Goal: Task Accomplishment & Management: Complete application form

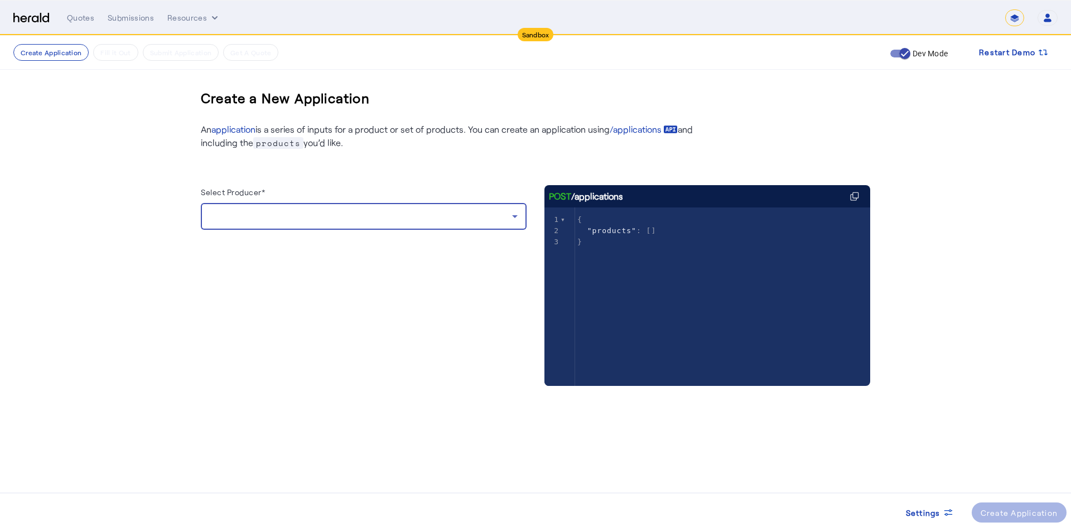
click at [255, 220] on div at bounding box center [361, 216] width 302 height 13
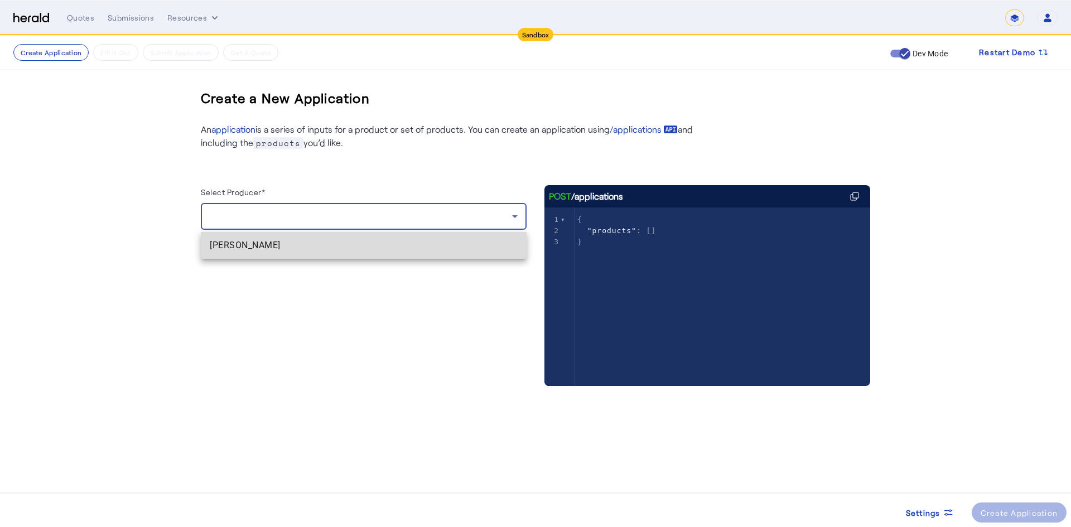
click at [248, 257] on mat-option "[PERSON_NAME]" at bounding box center [364, 245] width 326 height 27
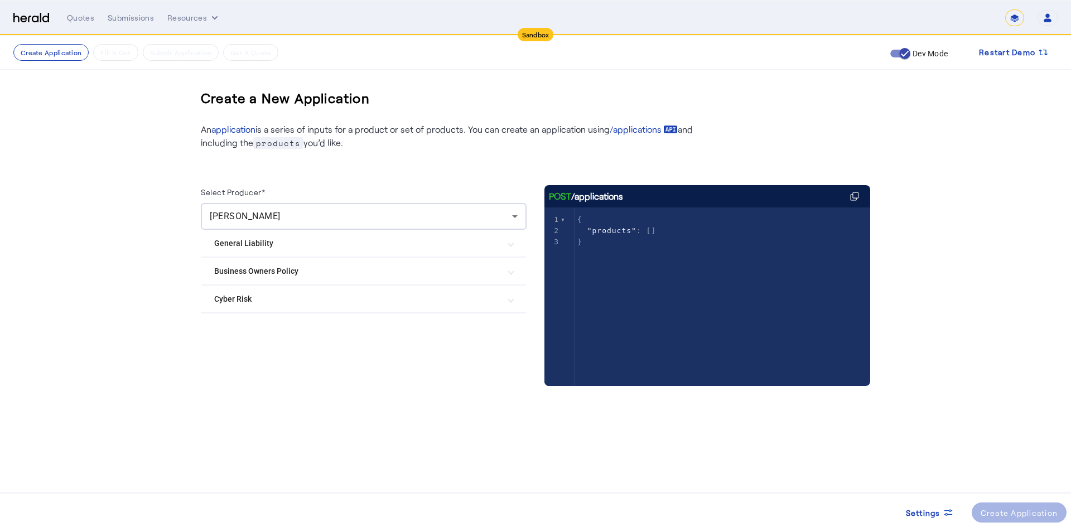
click at [294, 277] on mat-expansion-panel-header "Business Owners Policy" at bounding box center [364, 271] width 326 height 27
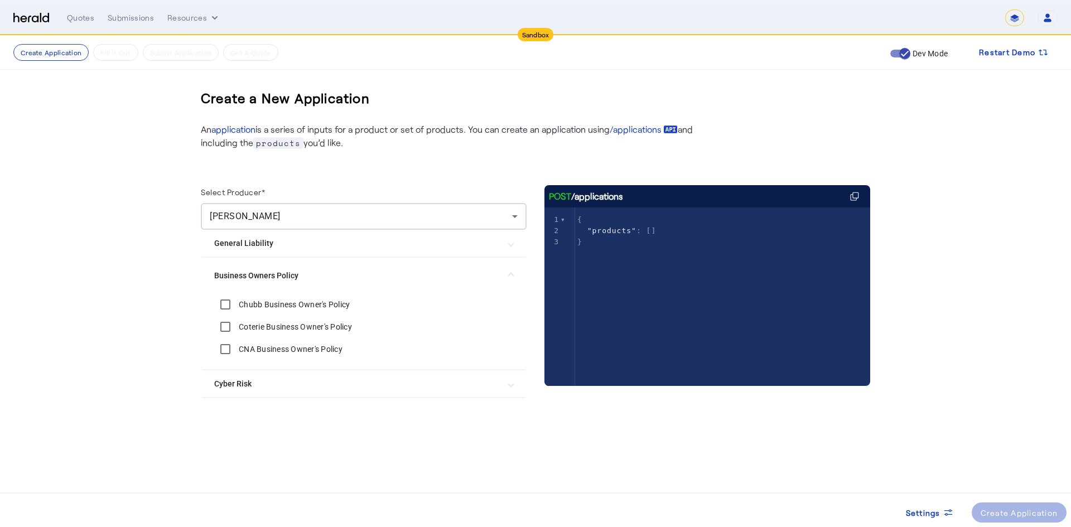
click at [263, 304] on label "Chubb Business Owner's Policy" at bounding box center [292, 304] width 113 height 11
click at [993, 507] on div "Create Application" at bounding box center [1019, 513] width 78 height 12
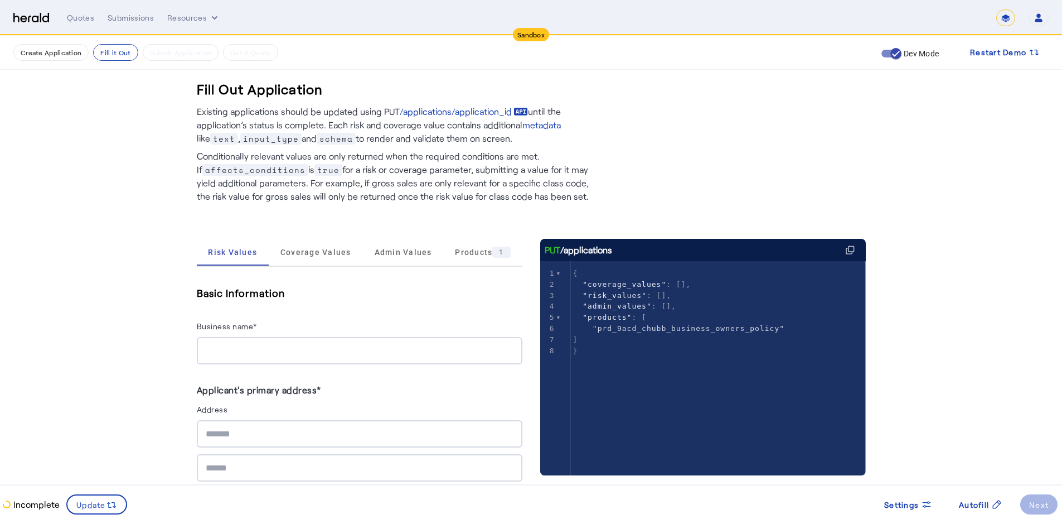
click at [362, 349] on input "Business name*" at bounding box center [360, 350] width 308 height 13
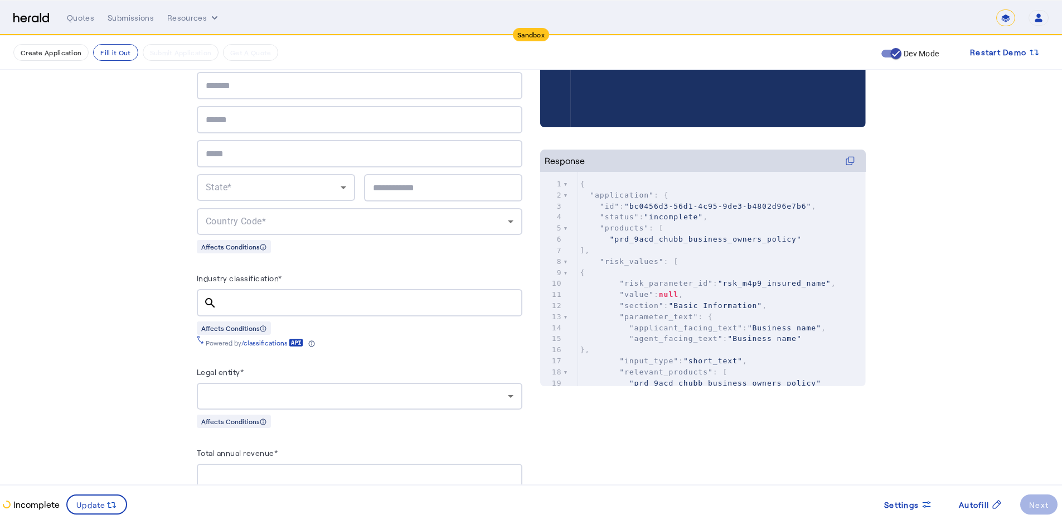
scroll to position [353, 0]
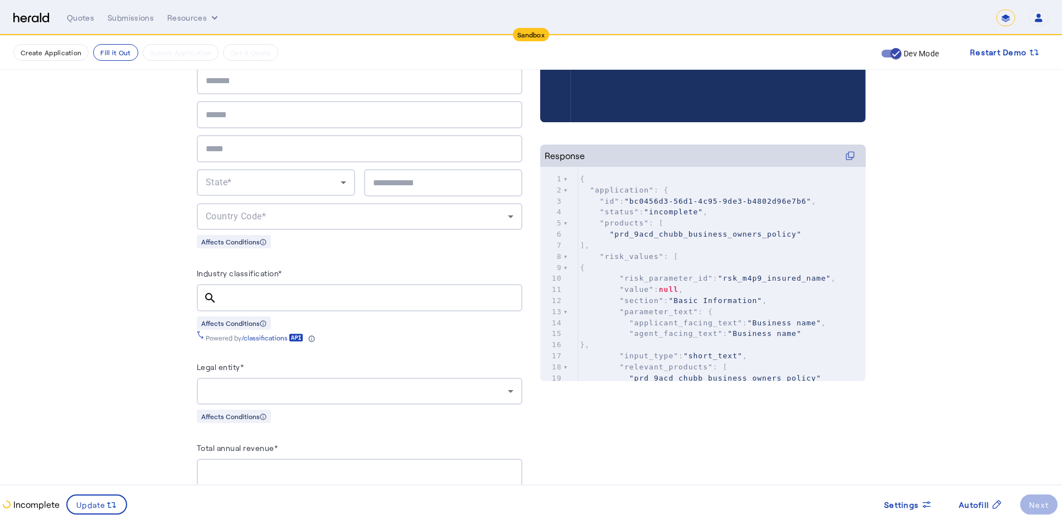
type input "******"
click at [257, 279] on herald-label "Industry classification*" at bounding box center [239, 275] width 85 height 18
click at [255, 294] on input "Industry classification*" at bounding box center [370, 297] width 288 height 13
type input "***"
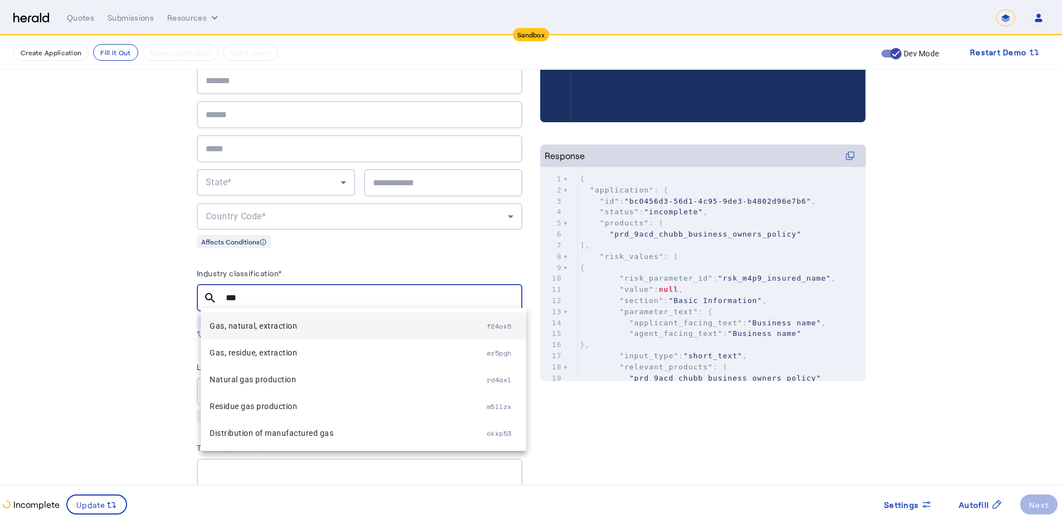
click at [308, 329] on span "Gas, natural, extraction" at bounding box center [348, 325] width 277 height 13
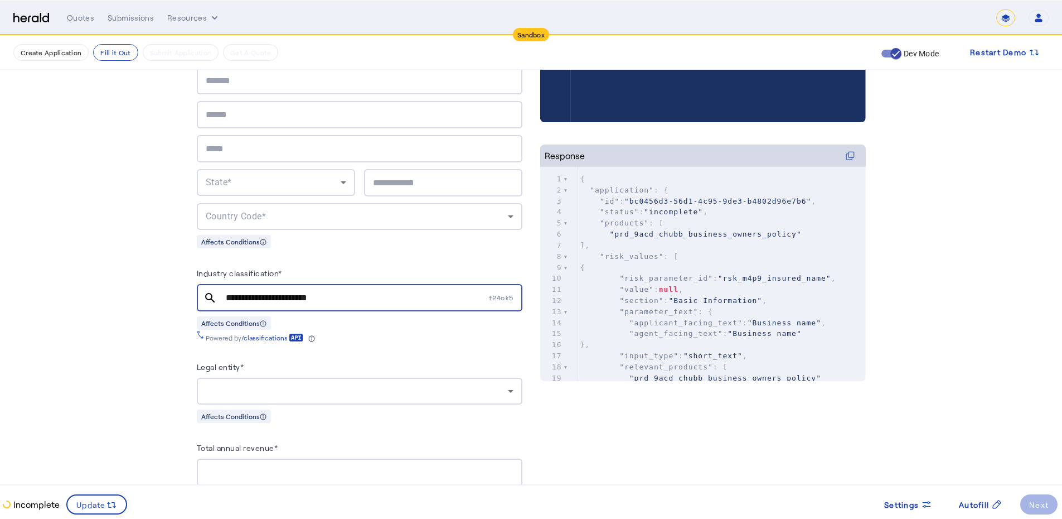
scroll to position [862, 0]
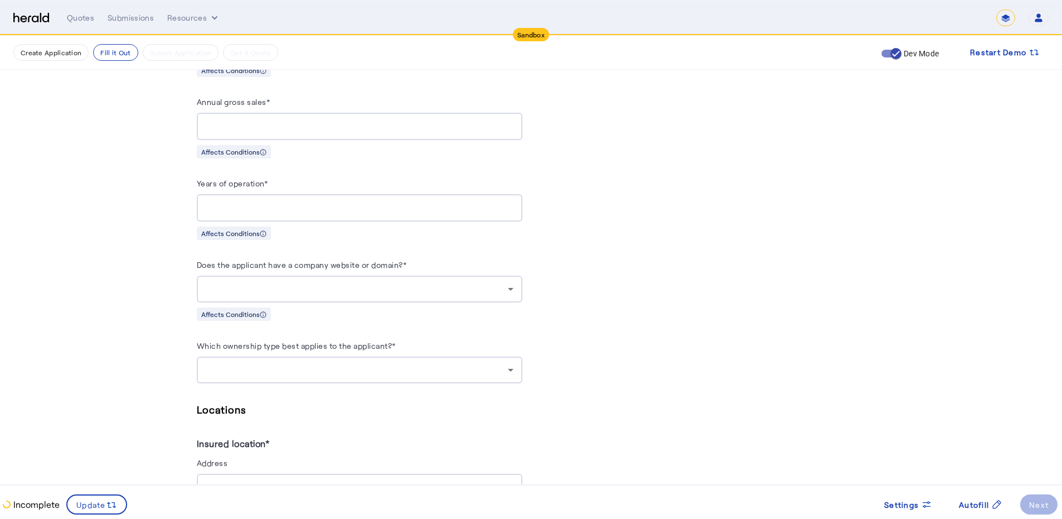
click at [271, 282] on div at bounding box center [357, 288] width 302 height 13
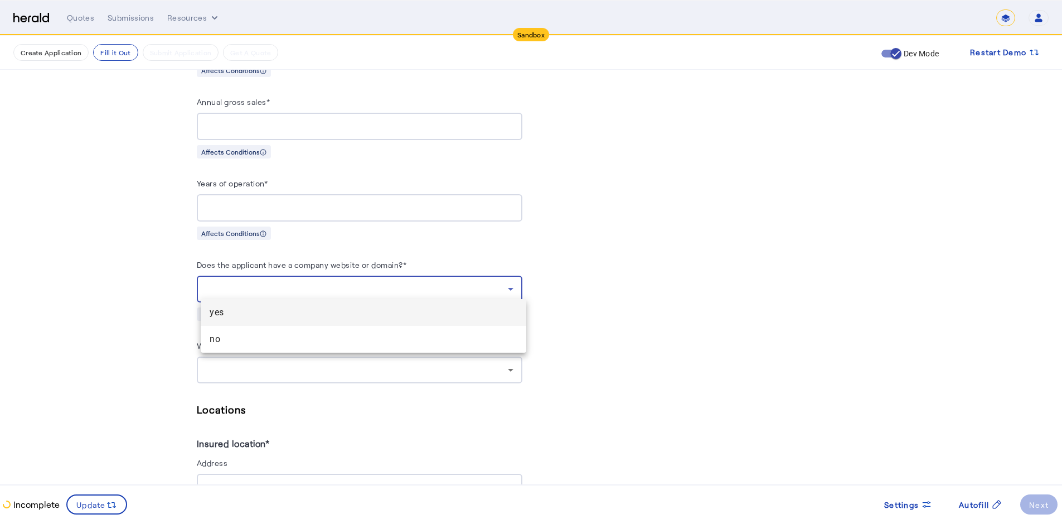
click at [250, 317] on span "yes" at bounding box center [364, 312] width 308 height 13
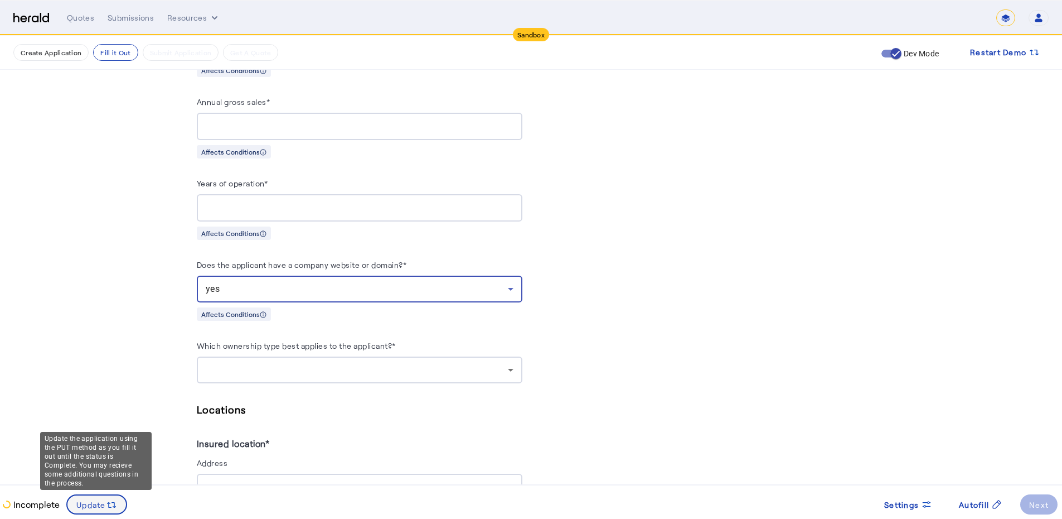
click at [107, 503] on icon at bounding box center [109, 505] width 4 height 6
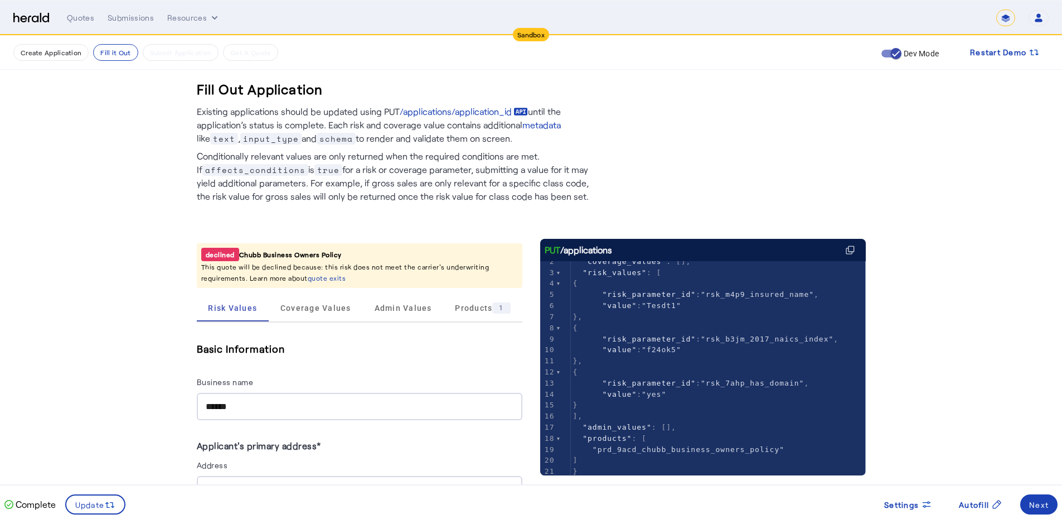
scroll to position [353, 0]
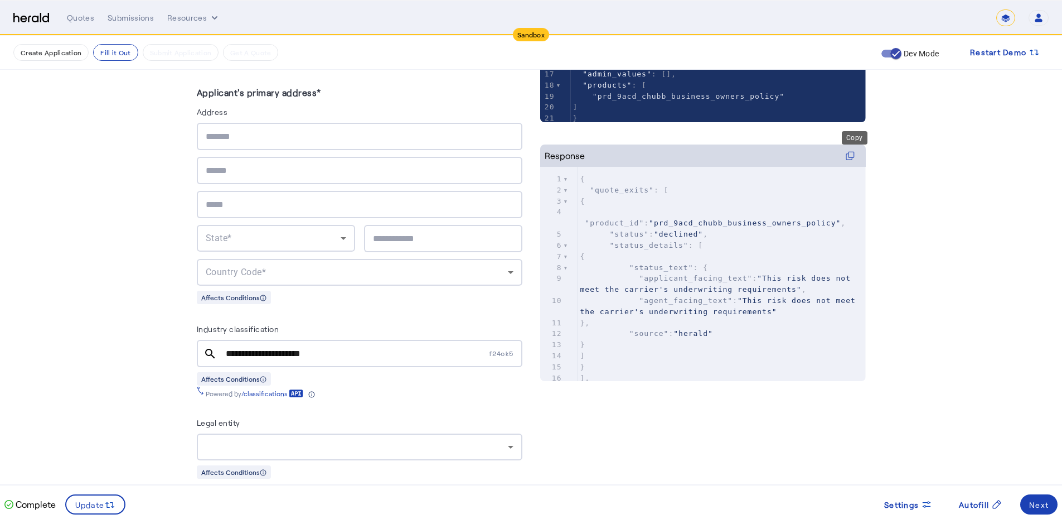
click at [850, 144] on div "Copy" at bounding box center [855, 137] width 26 height 13
click at [854, 154] on icon at bounding box center [850, 155] width 9 height 9
click at [853, 158] on icon at bounding box center [850, 155] width 9 height 9
click at [846, 156] on div "Response" at bounding box center [703, 155] width 326 height 22
click at [852, 159] on icon at bounding box center [850, 155] width 9 height 9
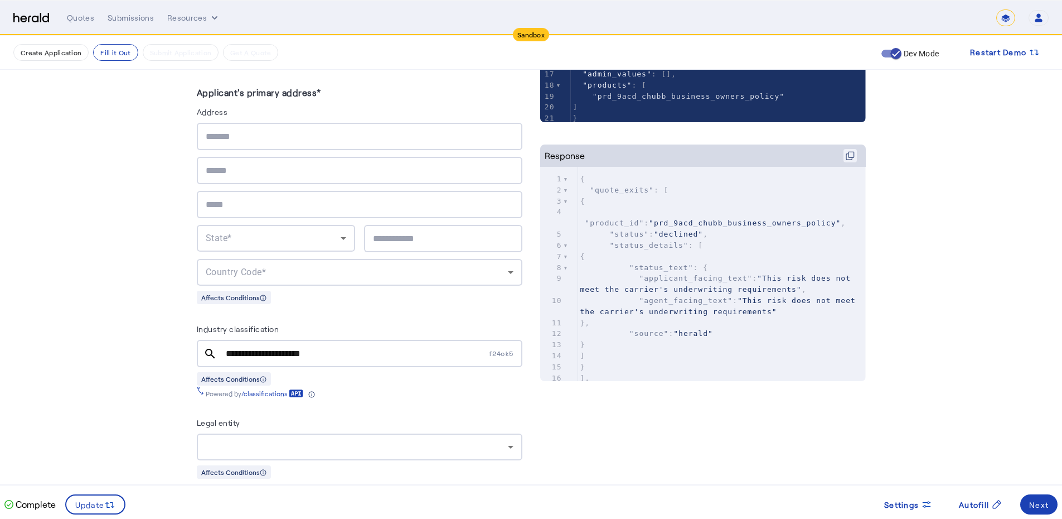
click at [852, 159] on icon at bounding box center [850, 155] width 9 height 9
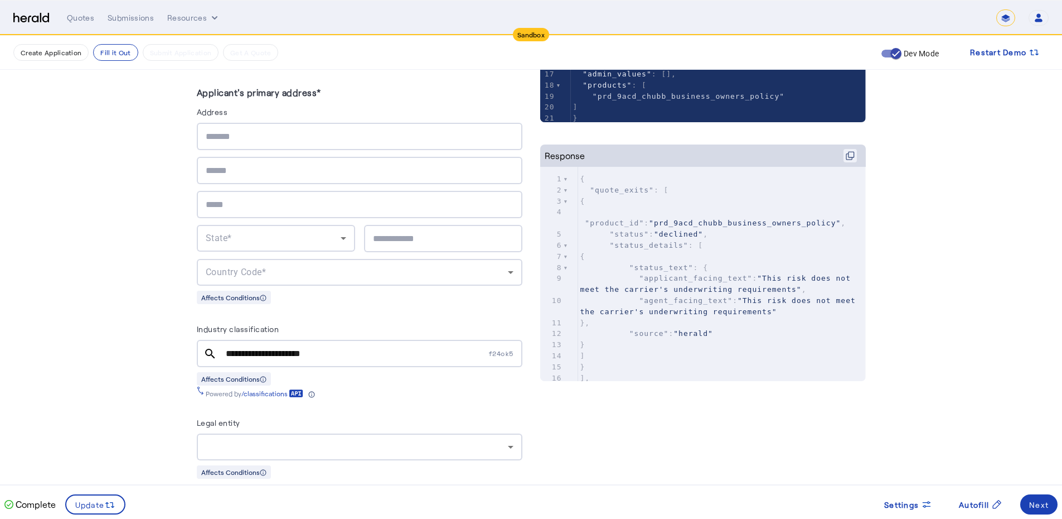
click at [852, 159] on icon at bounding box center [850, 155] width 9 height 9
click at [678, 251] on pre "{" at bounding box center [722, 256] width 288 height 11
type input "******"
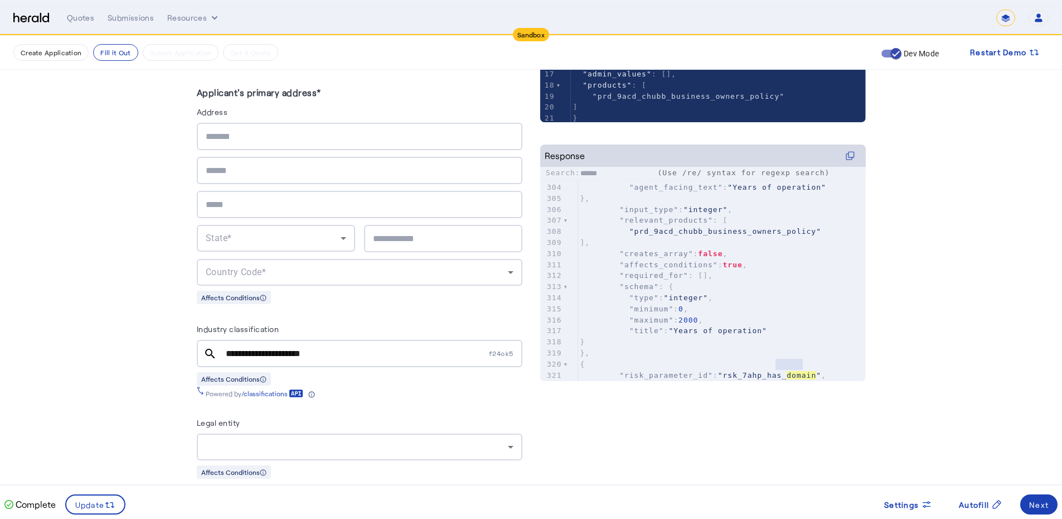
type textarea "******"
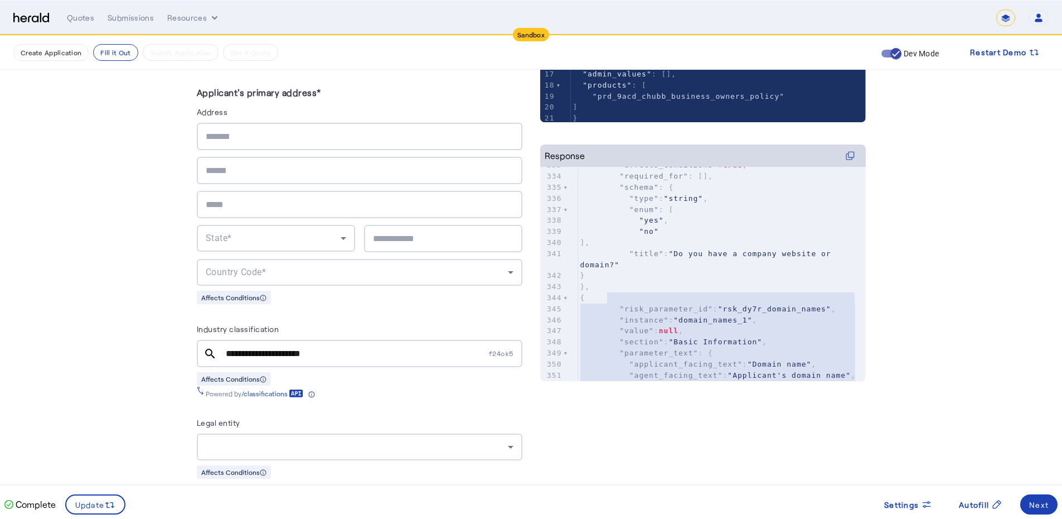
scroll to position [3837, 0]
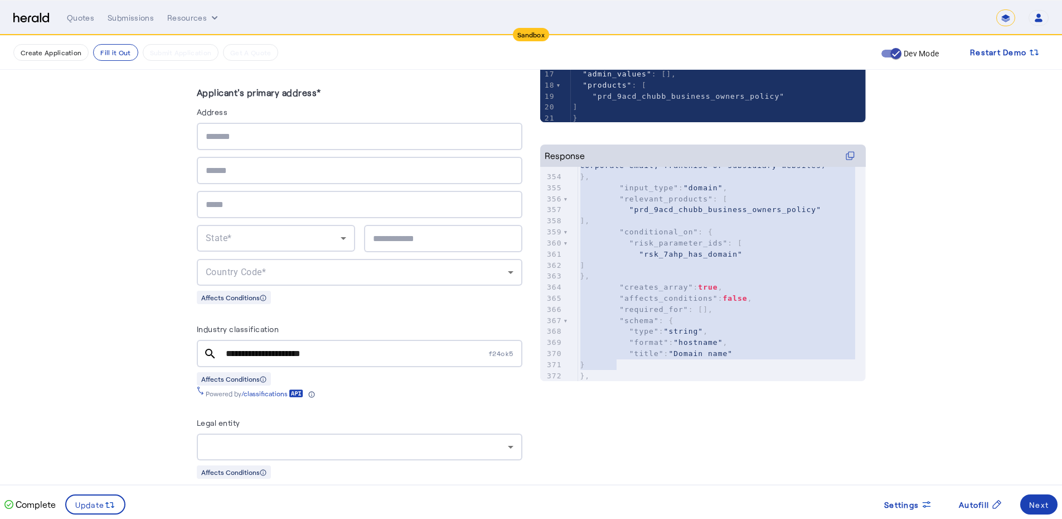
type textarea "**********"
drag, startPoint x: 609, startPoint y: 301, endPoint x: 618, endPoint y: 371, distance: 70.8
click at [618, 371] on div "343 }, 344 { 345 "risk_parameter_id" : "rsk_dy7r_domain_names" , 346 "instance"…" at bounding box center [722, 242] width 288 height 519
